Goal: Task Accomplishment & Management: Manage account settings

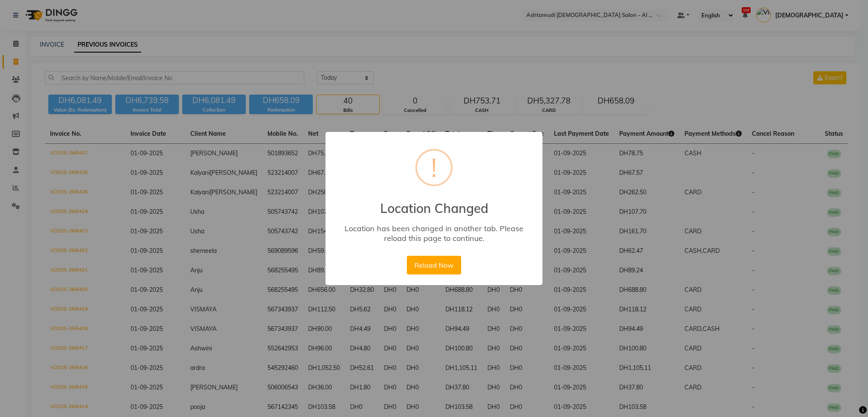
select select "yesterday"
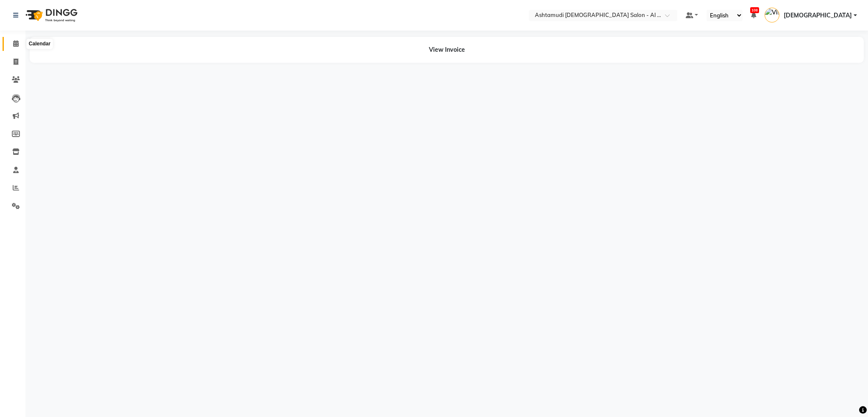
click at [12, 42] on span at bounding box center [15, 44] width 15 height 10
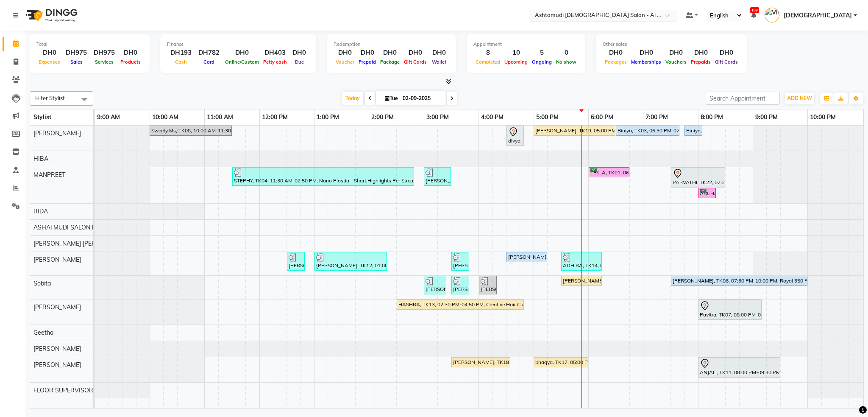
click at [656, 19] on input "text" at bounding box center [594, 16] width 123 height 8
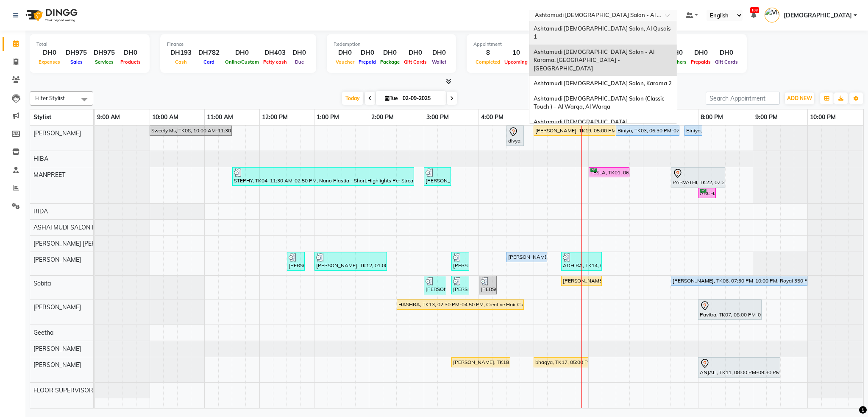
click at [648, 30] on span "Ashtamudi [DEMOGRAPHIC_DATA] Salon, Al Qusais 1" at bounding box center [603, 32] width 138 height 15
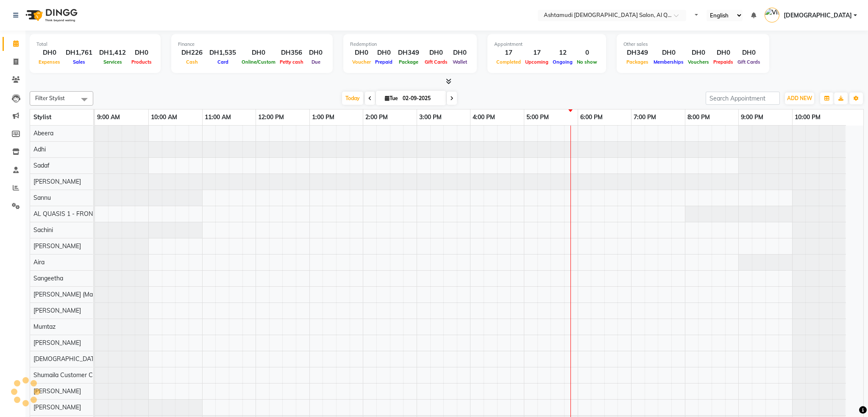
select select "en"
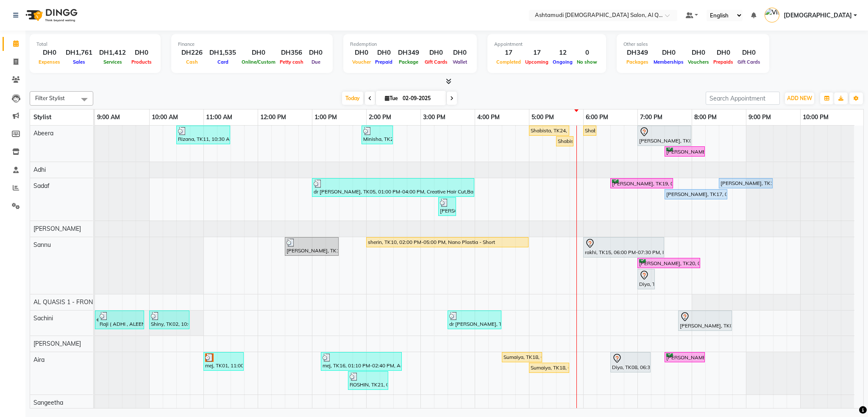
click at [66, 17] on img at bounding box center [51, 15] width 58 height 24
